Goal: Transaction & Acquisition: Obtain resource

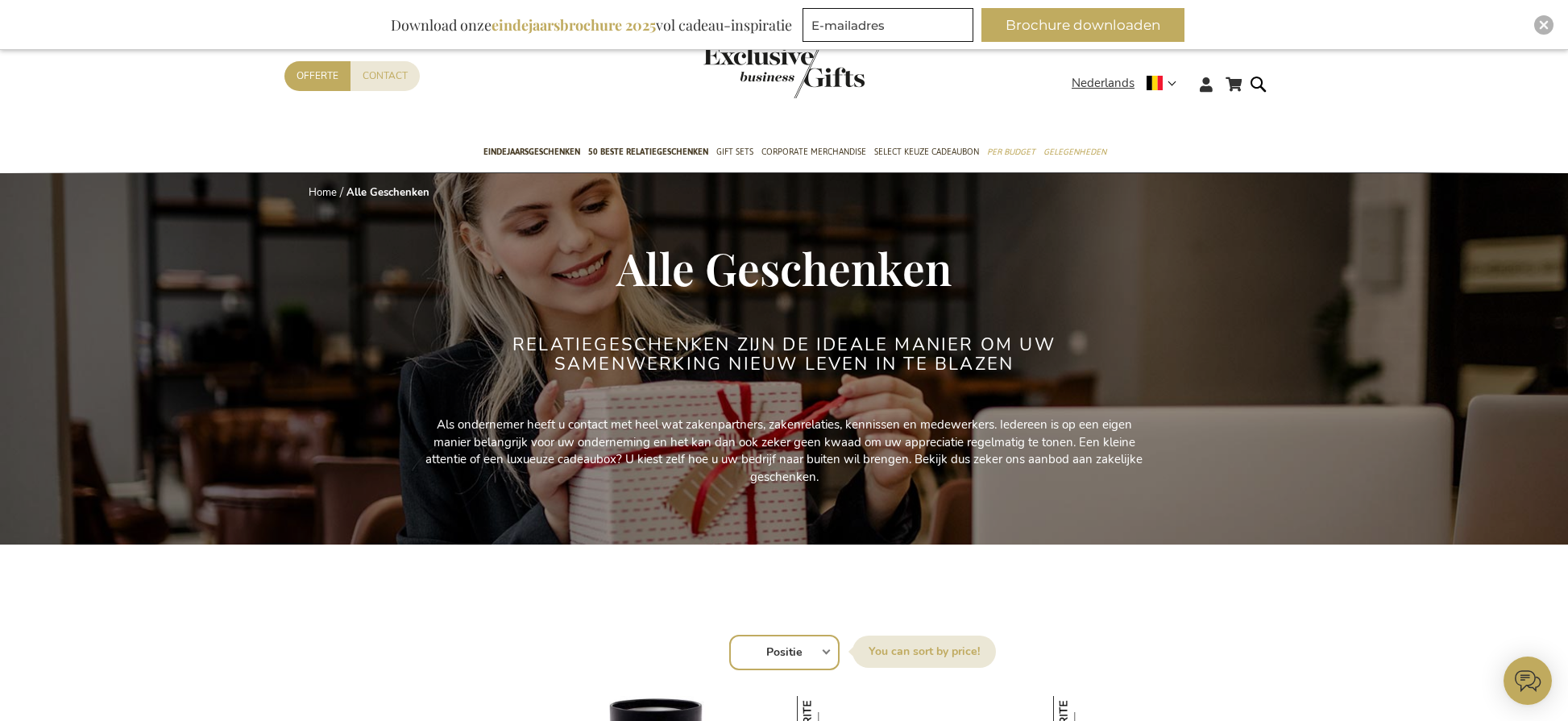
click at [787, 644] on select "Positie Best Sellers Meest bekeken Nieuw Biggest Saving Price: low to high Pric…" at bounding box center [784, 652] width 110 height 35
select select "new"
click at [729, 635] on select "Positie Best Sellers Meest bekeken Nieuw Biggest Saving Price: low to high Pric…" at bounding box center [784, 652] width 110 height 35
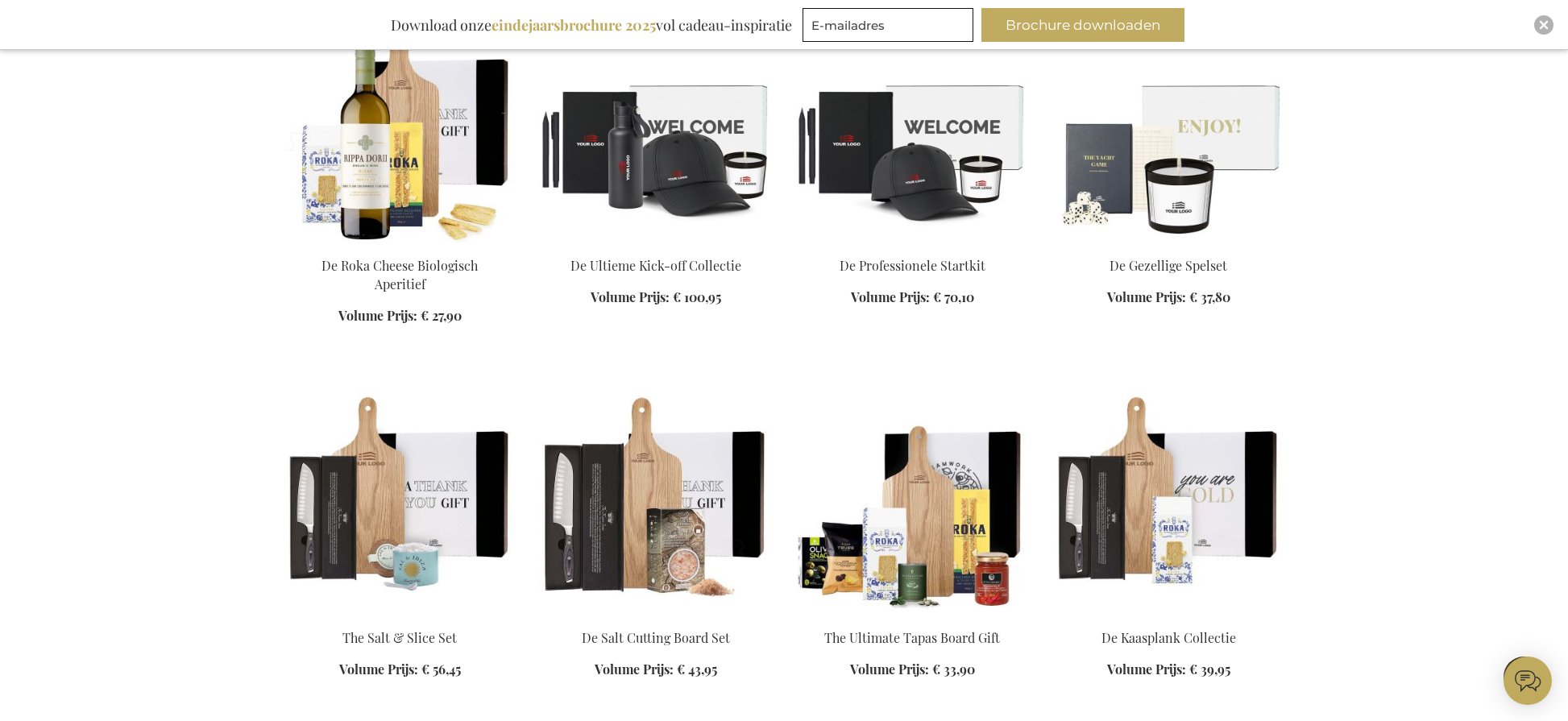
scroll to position [3351, 0]
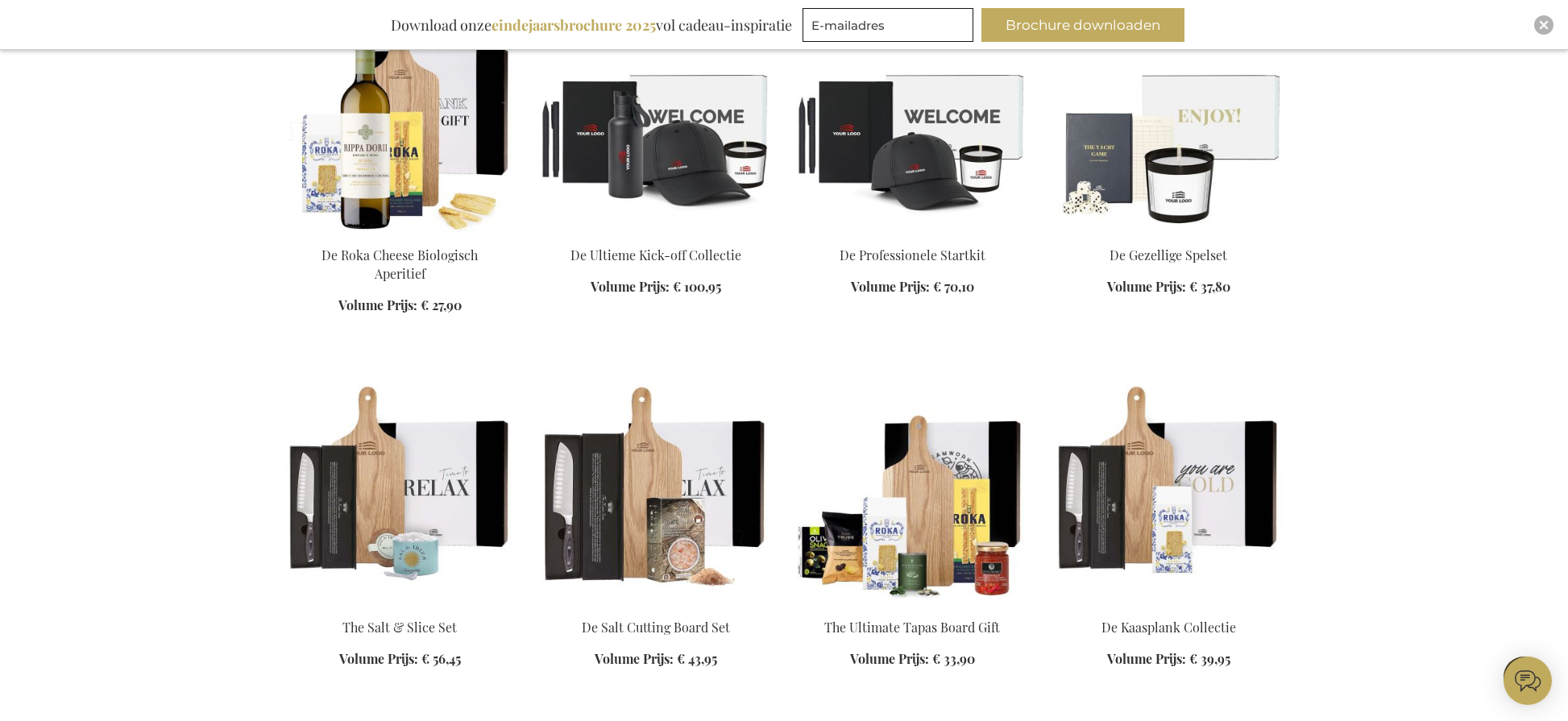
click at [435, 471] on img at bounding box center [400, 492] width 230 height 226
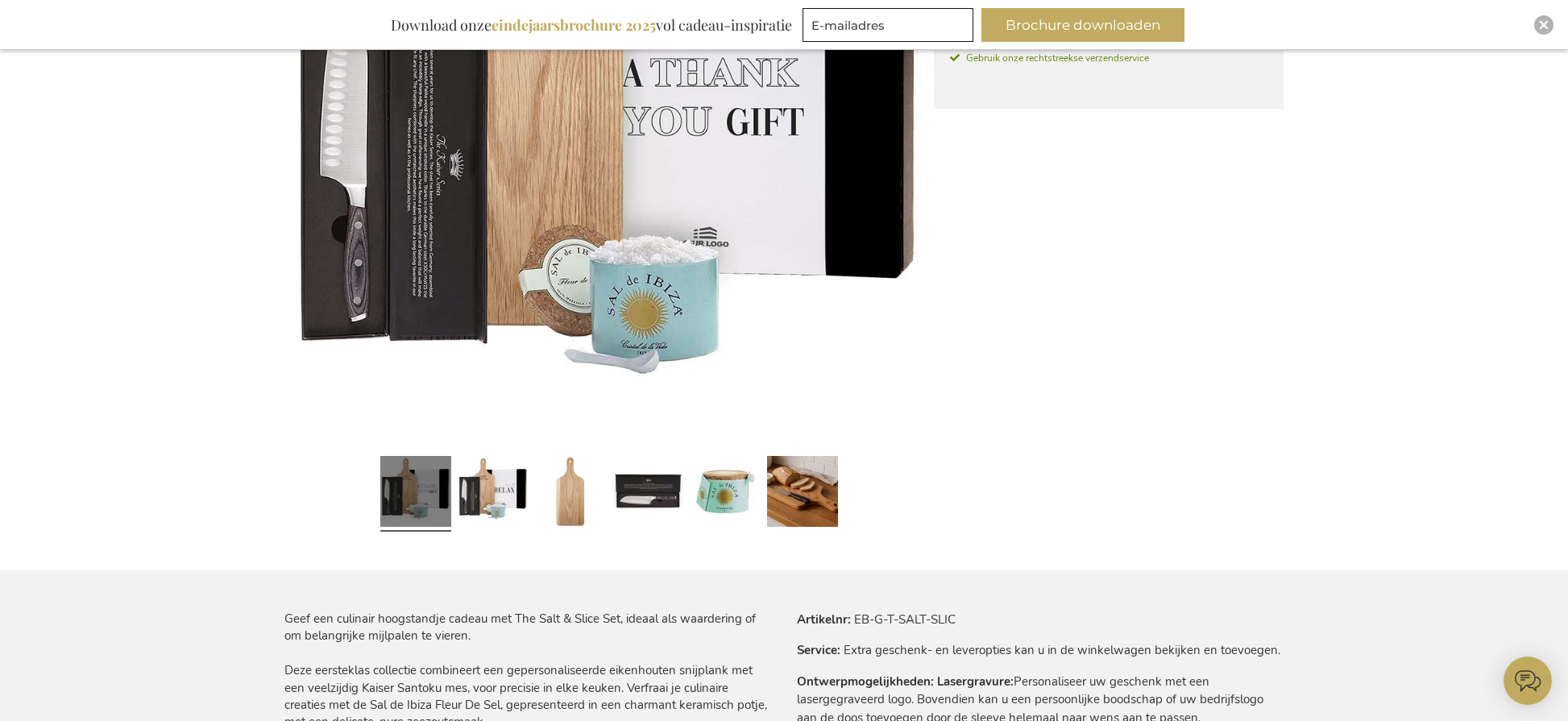
scroll to position [579, 0]
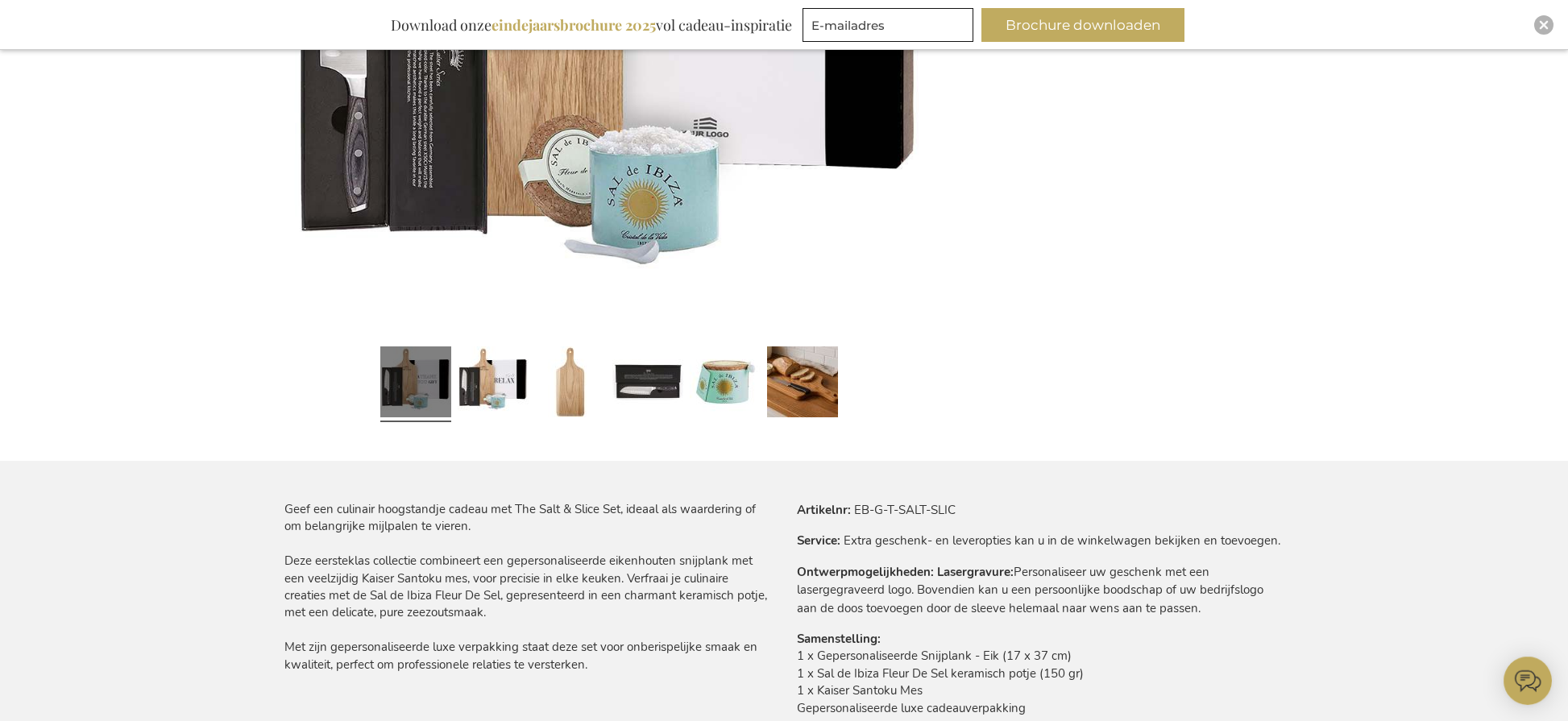
drag, startPoint x: 852, startPoint y: 510, endPoint x: 1010, endPoint y: 506, distance: 158.1
click at [1010, 506] on tr "Artikelnr EB-G-T-SALT-SLIC" at bounding box center [1040, 510] width 486 height 18
drag, startPoint x: 963, startPoint y: 509, endPoint x: 854, endPoint y: 512, distance: 109.0
click at [854, 512] on tr "Artikelnr EB-G-T-SALT-SLIC" at bounding box center [1040, 510] width 486 height 18
copy td "EB-G-T-SALT-SLIC"
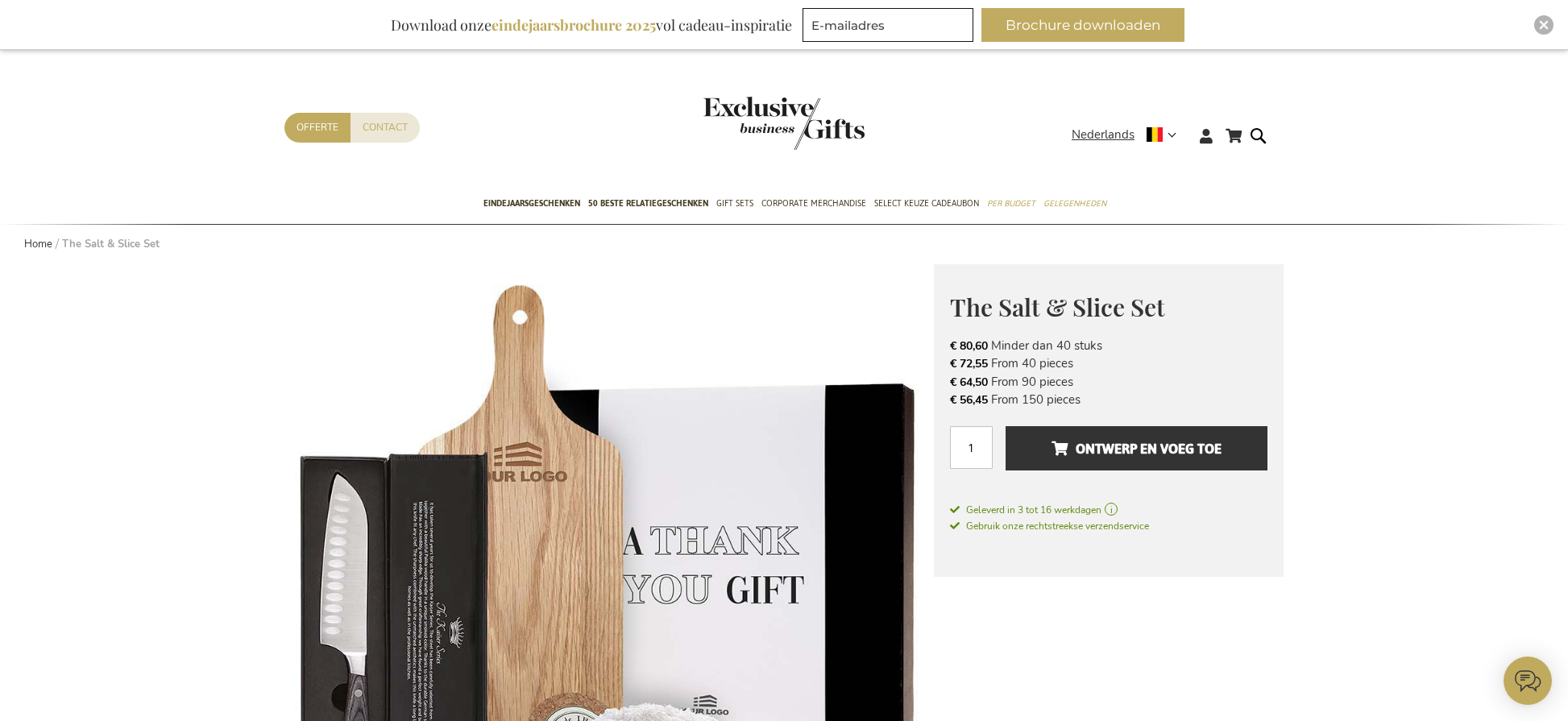
scroll to position [0, 0]
